Goal: Find specific page/section: Find specific page/section

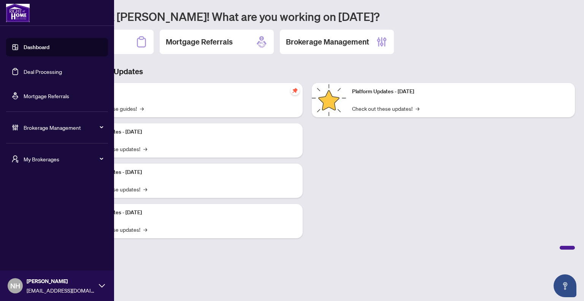
click at [47, 162] on span "My Brokerages" at bounding box center [63, 159] width 79 height 8
click at [46, 185] on span "[PERSON_NAME]" at bounding box center [59, 189] width 87 height 8
